Goal: Book appointment/travel/reservation

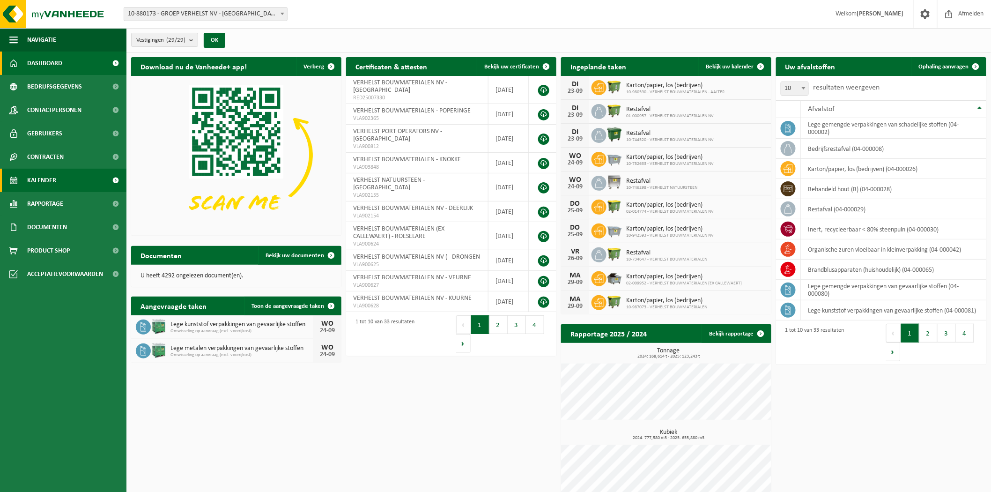
click at [52, 178] on span "Kalender" at bounding box center [41, 180] width 29 height 23
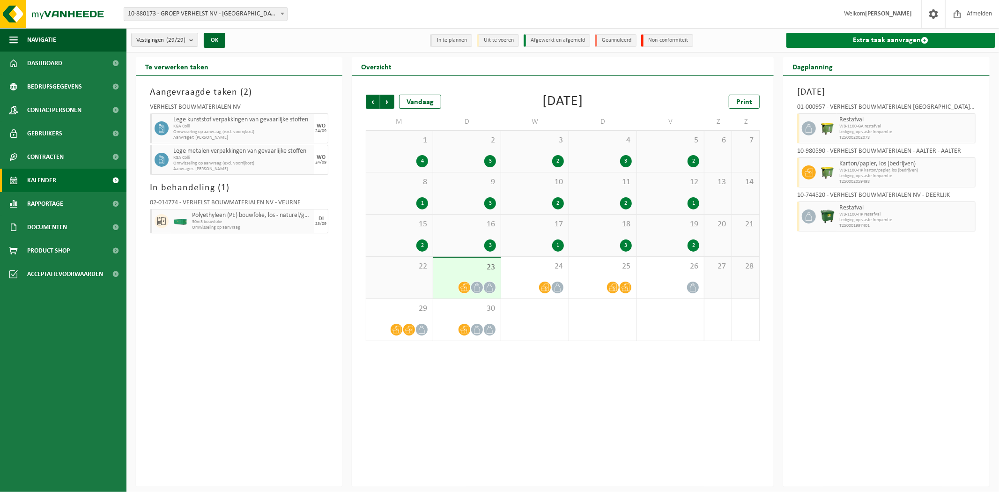
click at [856, 44] on link "Extra taak aanvragen" at bounding box center [890, 40] width 209 height 15
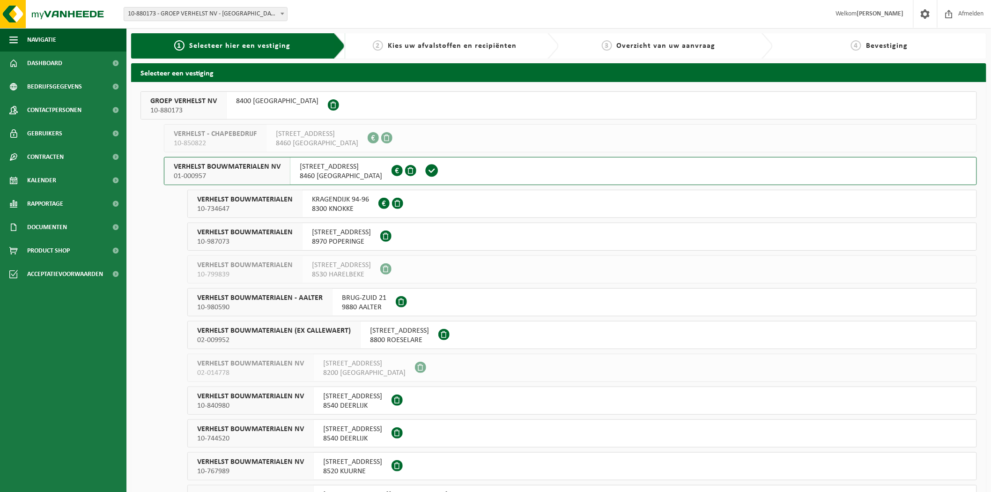
click at [476, 174] on button "VERHELST BOUWMATERIALEN NV 01-000957 STATIONSSTRAAT 30 8460 OUDENBURG 0405.301.…" at bounding box center [570, 171] width 813 height 28
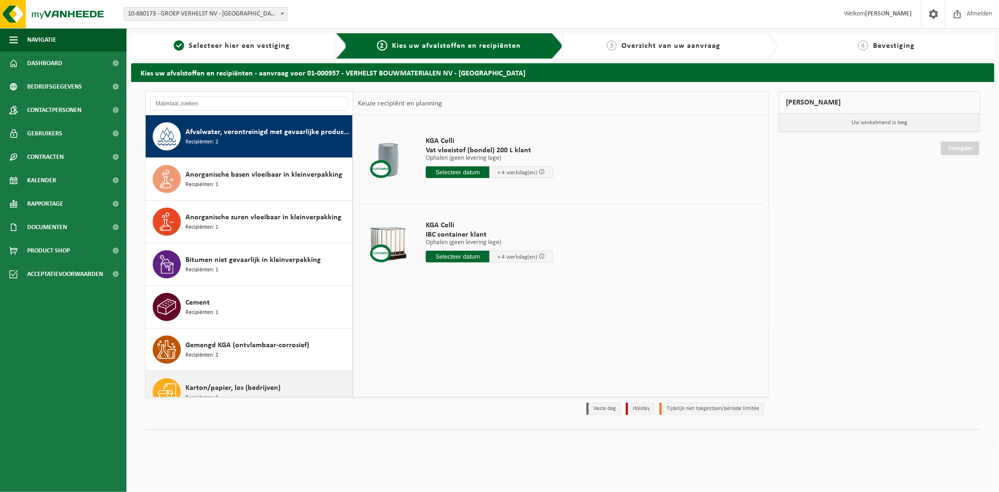
click at [249, 383] on span "Karton/papier, los (bedrijven)" at bounding box center [232, 387] width 95 height 11
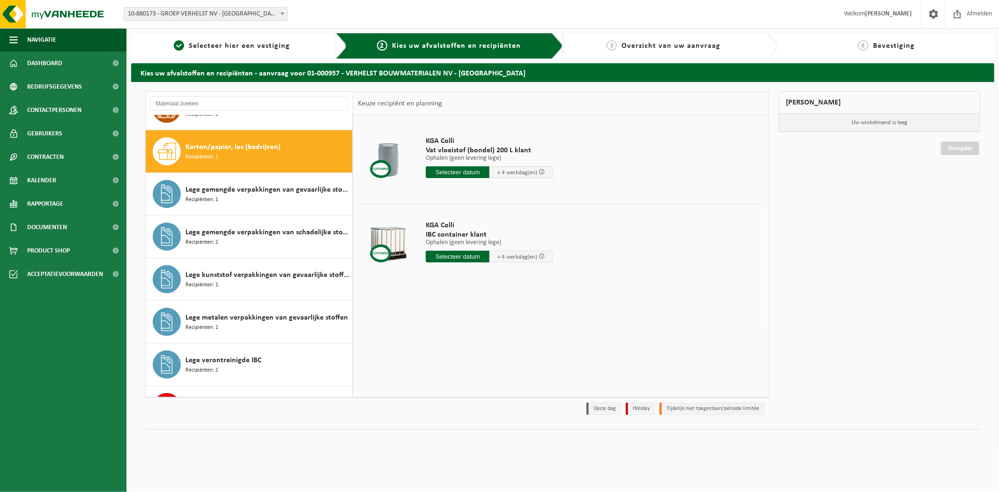
scroll to position [256, 0]
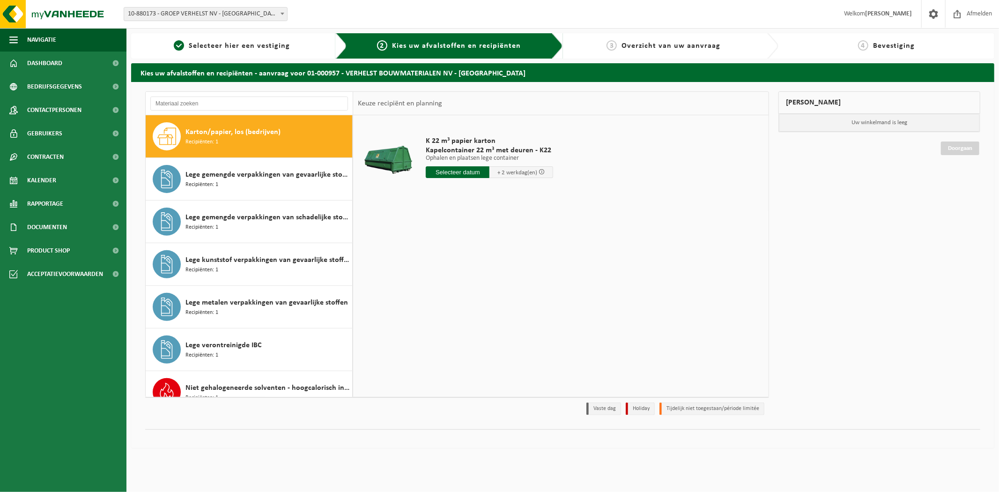
click at [457, 167] on input "text" at bounding box center [458, 172] width 64 height 12
click at [480, 269] on div "25" at bounding box center [484, 270] width 16 height 15
type input "Van 2025-09-25"
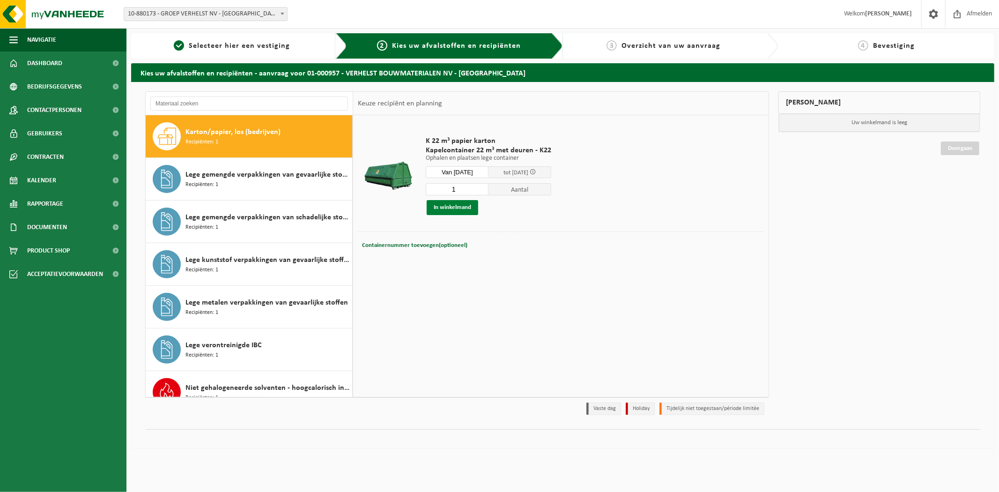
click at [457, 207] on button "In winkelmand" at bounding box center [453, 207] width 52 height 15
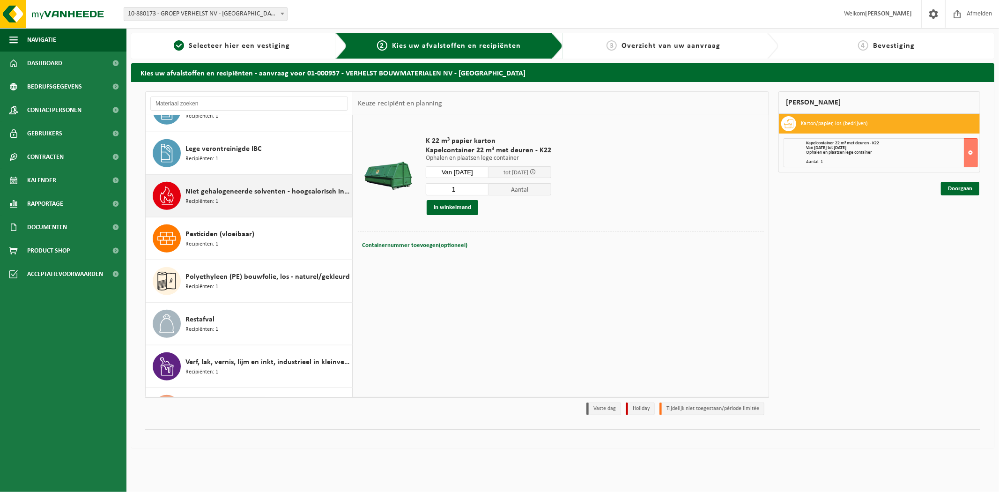
scroll to position [486, 0]
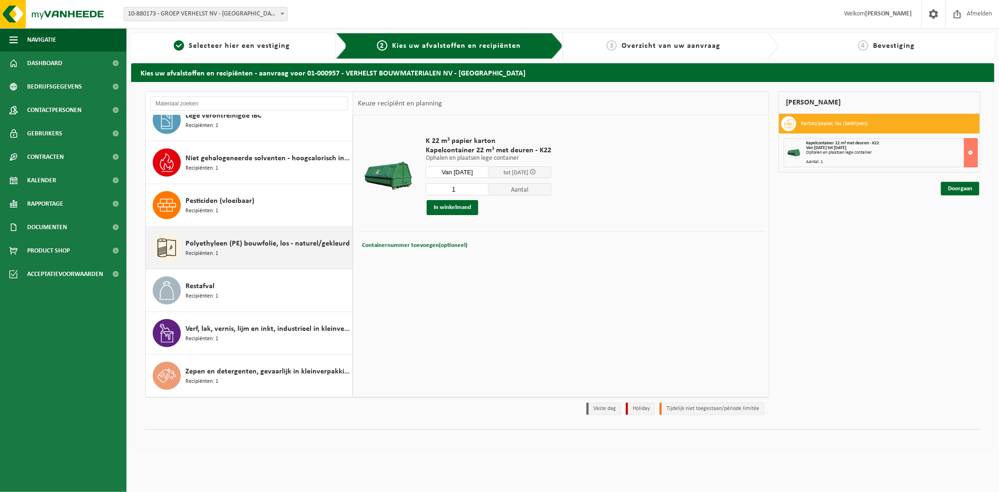
click at [259, 249] on div "Polyethyleen (PE) bouwfolie, los - naturel/gekleurd Recipiënten: 1" at bounding box center [267, 248] width 164 height 28
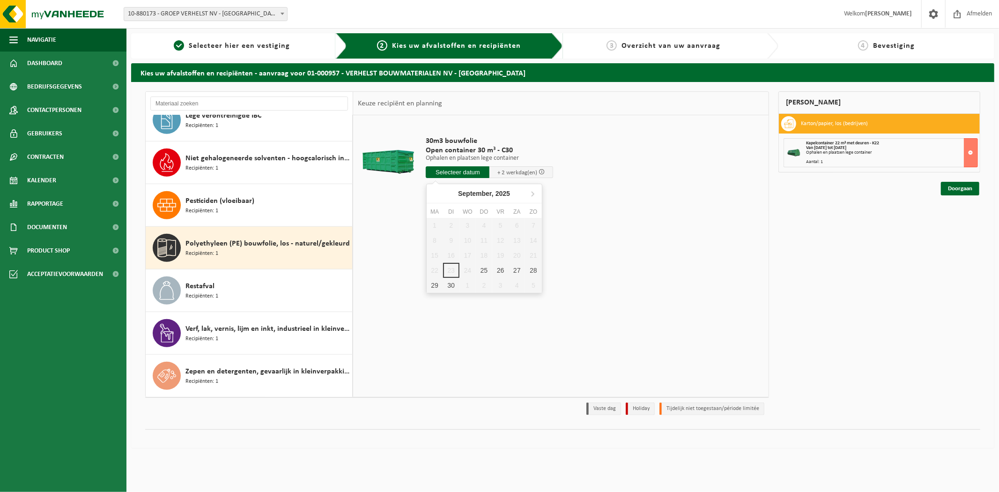
click at [457, 171] on input "text" at bounding box center [458, 172] width 64 height 12
click at [489, 272] on div "25" at bounding box center [484, 270] width 16 height 15
type input "Van 2025-09-25"
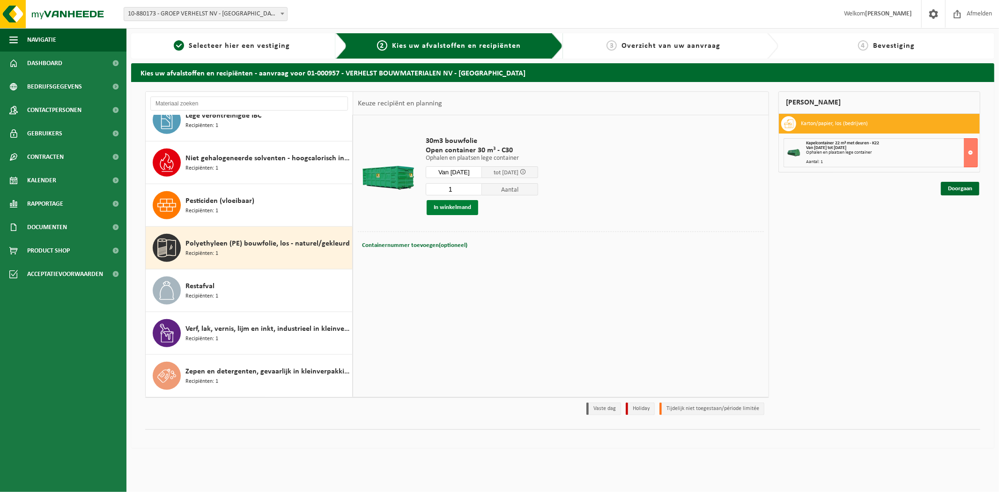
click at [434, 207] on button "In winkelmand" at bounding box center [453, 207] width 52 height 15
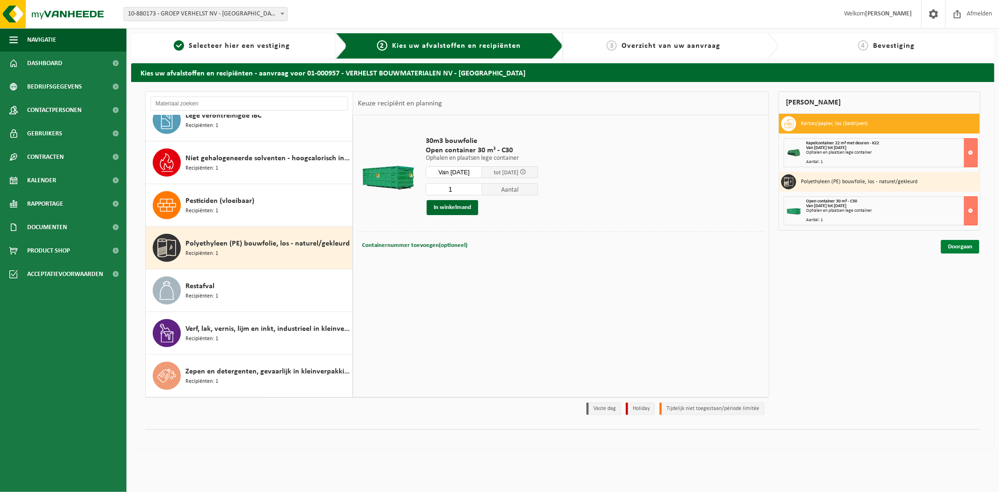
click at [961, 246] on link "Doorgaan" at bounding box center [960, 247] width 38 height 14
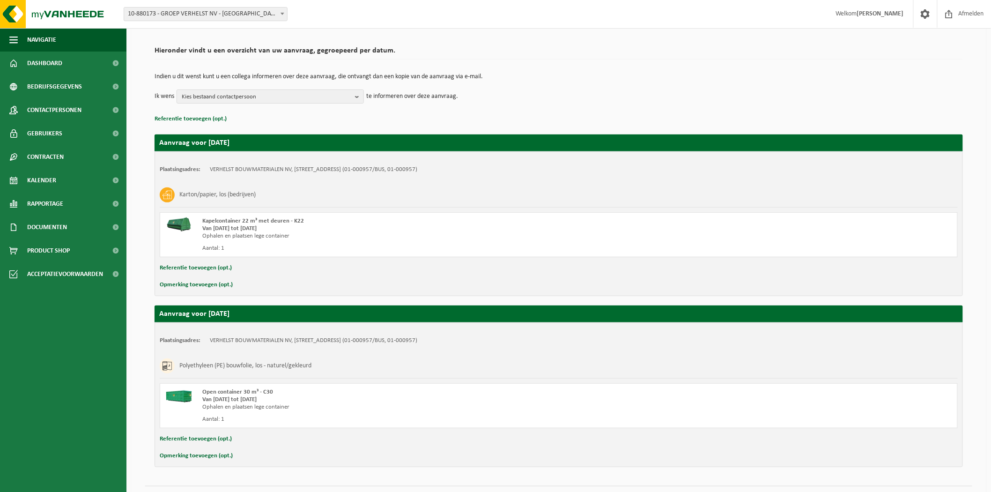
scroll to position [81, 0]
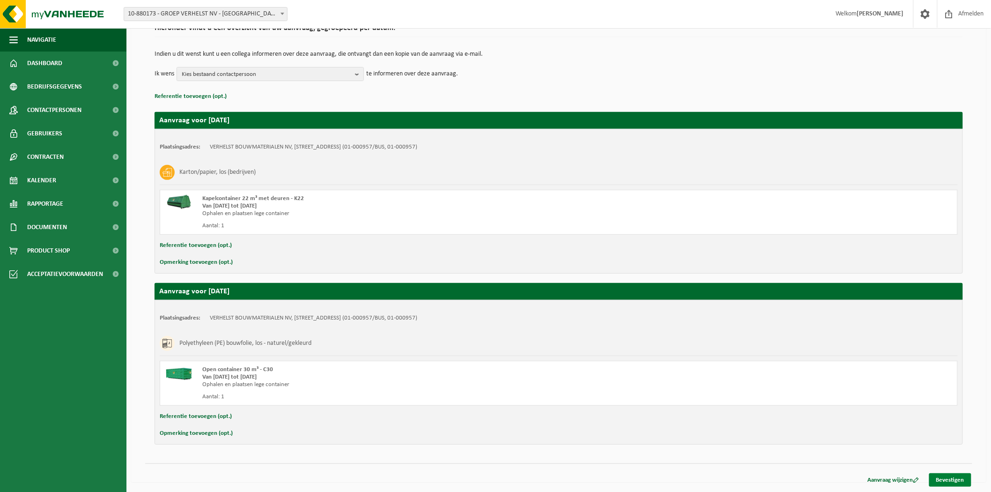
click at [952, 481] on link "Bevestigen" at bounding box center [950, 480] width 42 height 14
